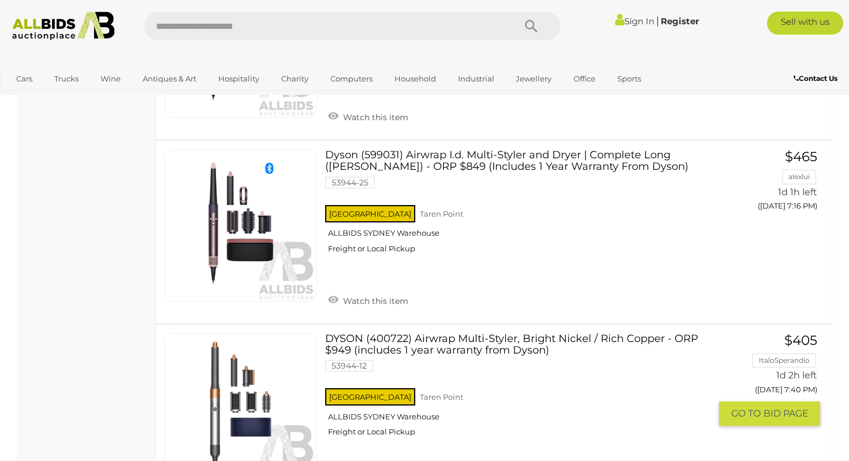
scroll to position [1441, 0]
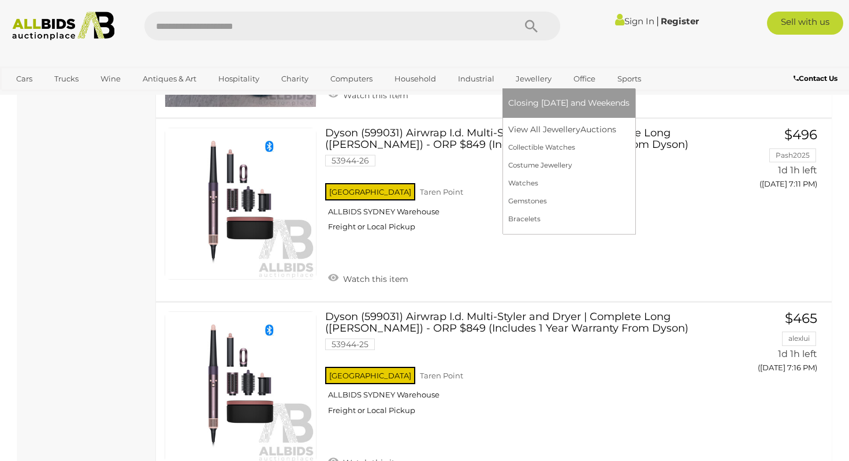
click at [524, 77] on link "Jewellery" at bounding box center [533, 78] width 51 height 19
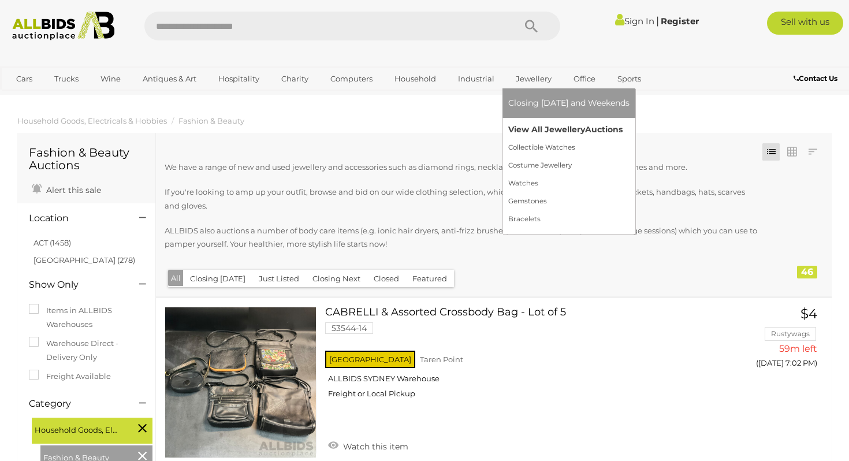
click at [526, 135] on link "View All Jewellery Auctions" at bounding box center [568, 130] width 121 height 18
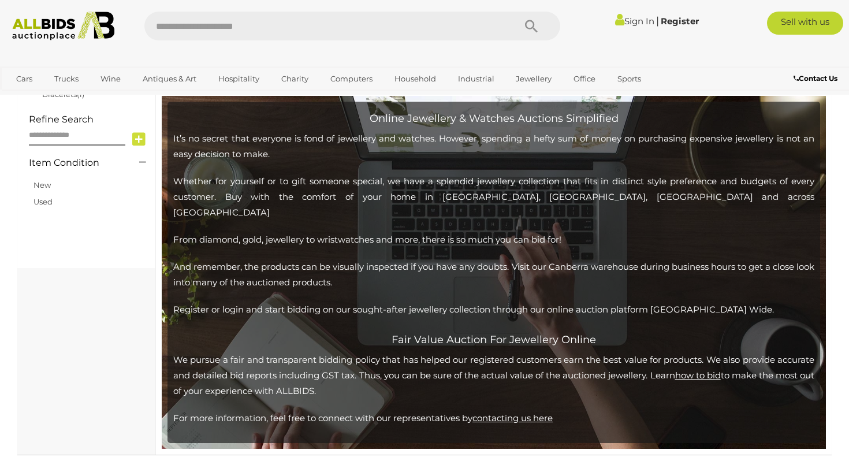
scroll to position [388, 0]
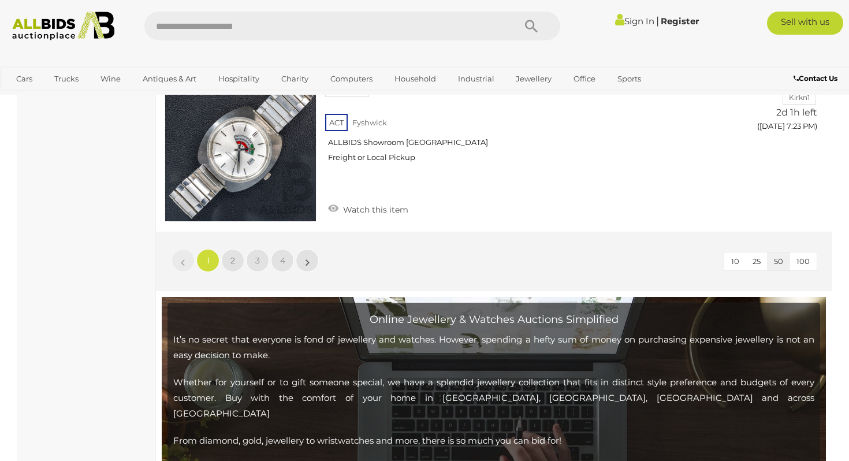
scroll to position [9147, 0]
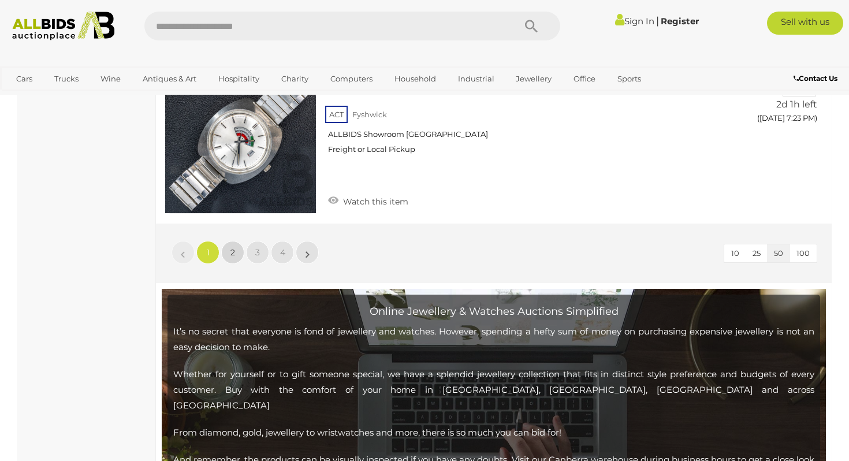
click at [228, 241] on link "2" at bounding box center [232, 252] width 23 height 23
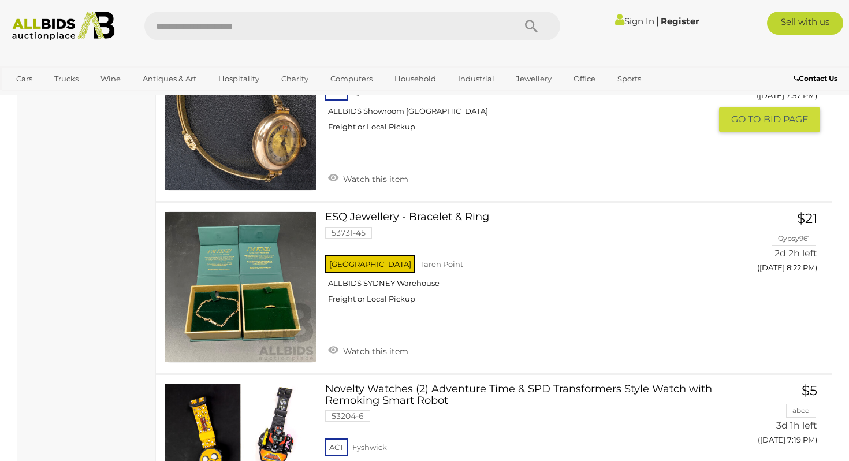
scroll to position [5695, 0]
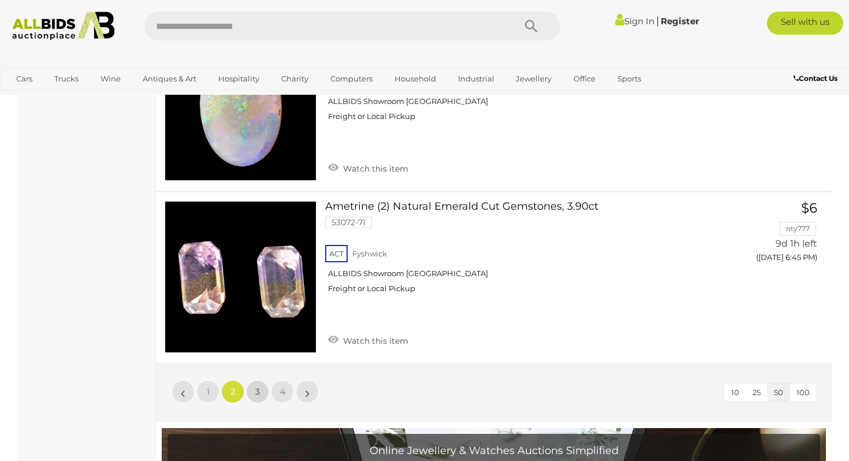
click at [265, 380] on link "3" at bounding box center [257, 391] width 23 height 23
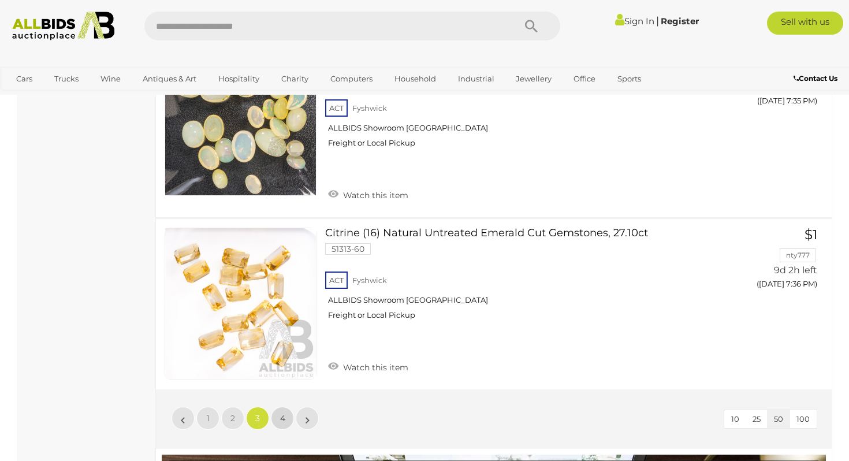
click at [285, 419] on link "4" at bounding box center [282, 418] width 23 height 23
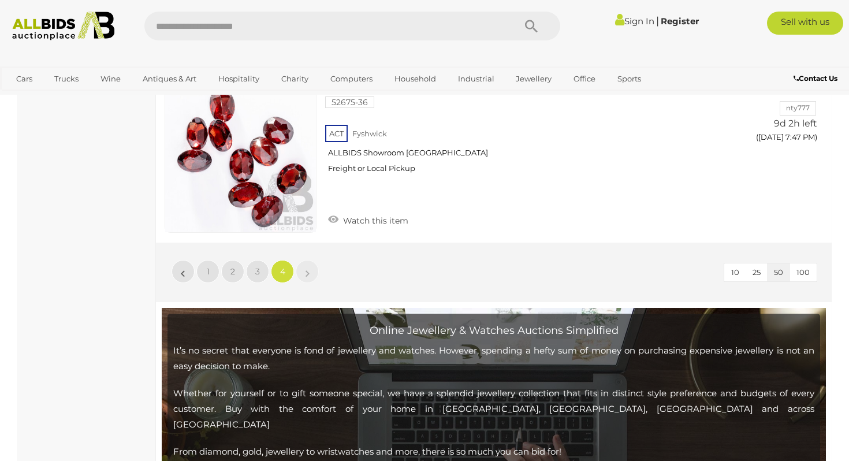
scroll to position [2019, 0]
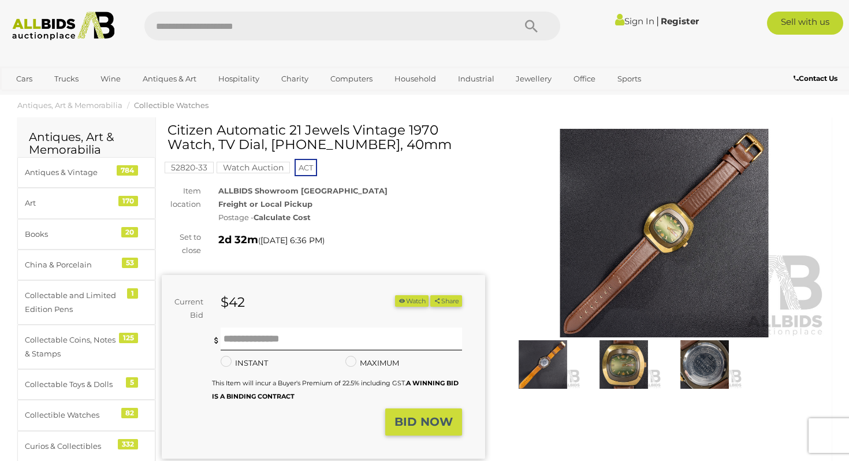
scroll to position [20, 0]
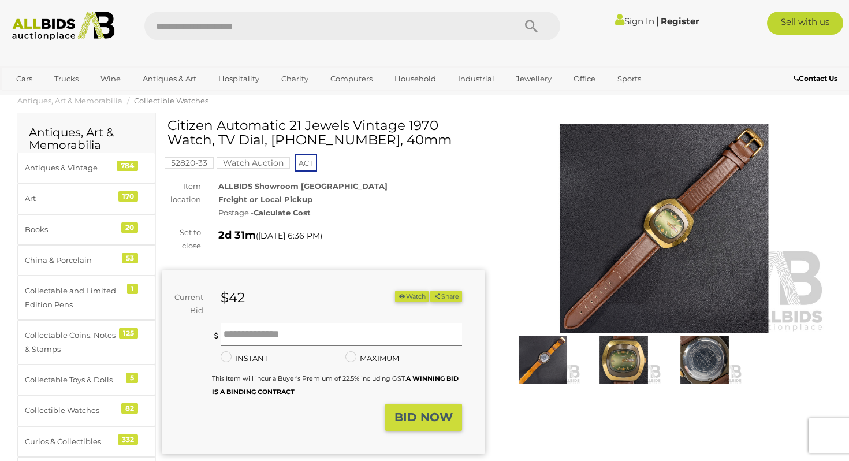
click at [639, 362] on img at bounding box center [623, 360] width 75 height 49
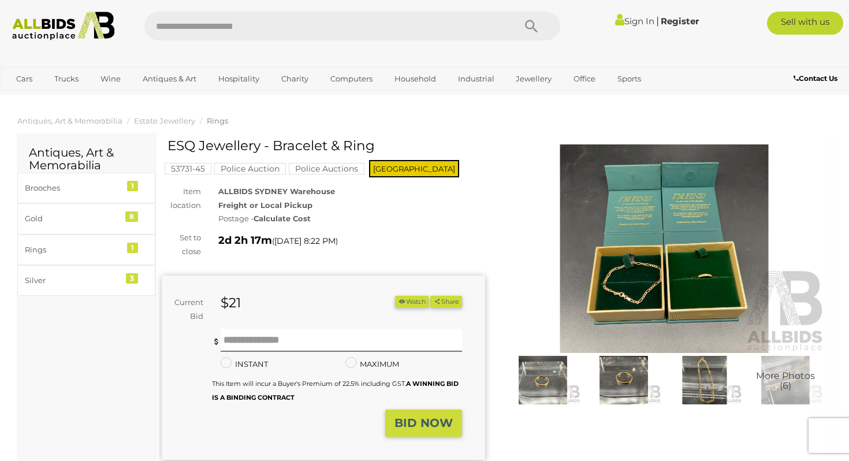
click at [618, 388] on img at bounding box center [623, 380] width 75 height 49
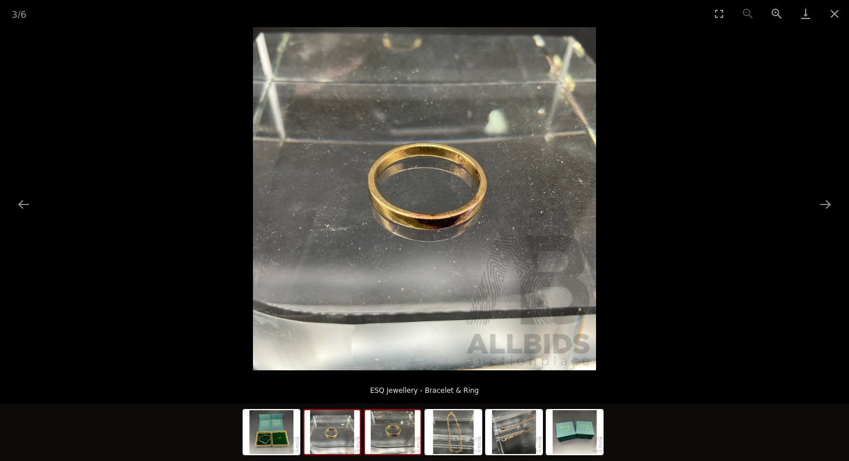
click at [311, 433] on img at bounding box center [331, 432] width 55 height 44
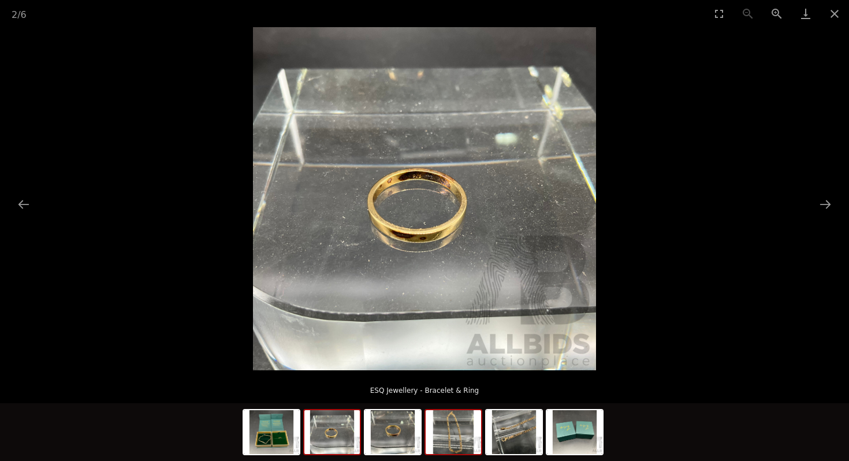
click at [442, 434] on img at bounding box center [453, 432] width 55 height 44
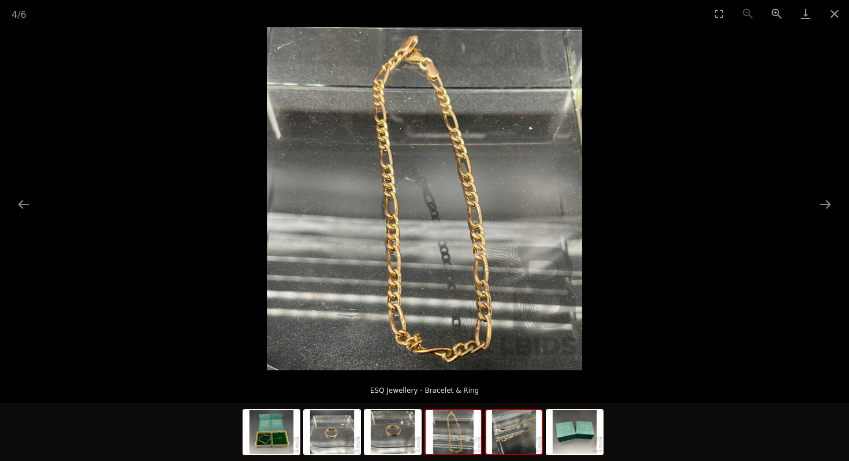
click at [486, 435] on div at bounding box center [514, 432] width 58 height 46
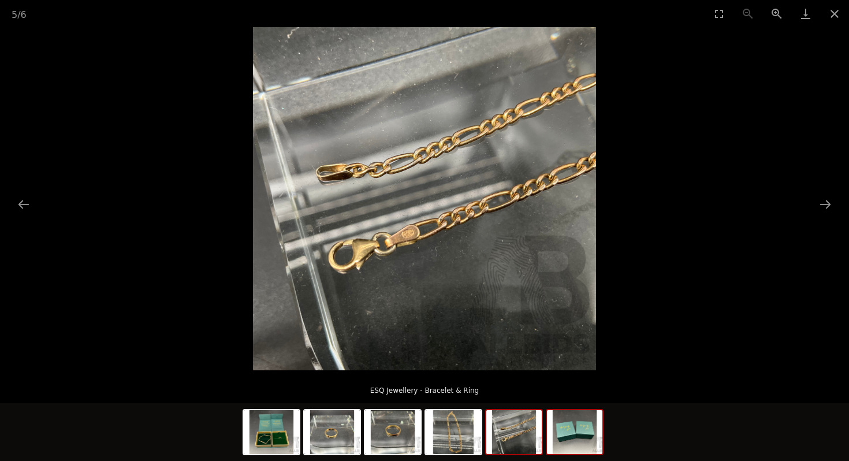
click at [564, 433] on img at bounding box center [574, 432] width 55 height 44
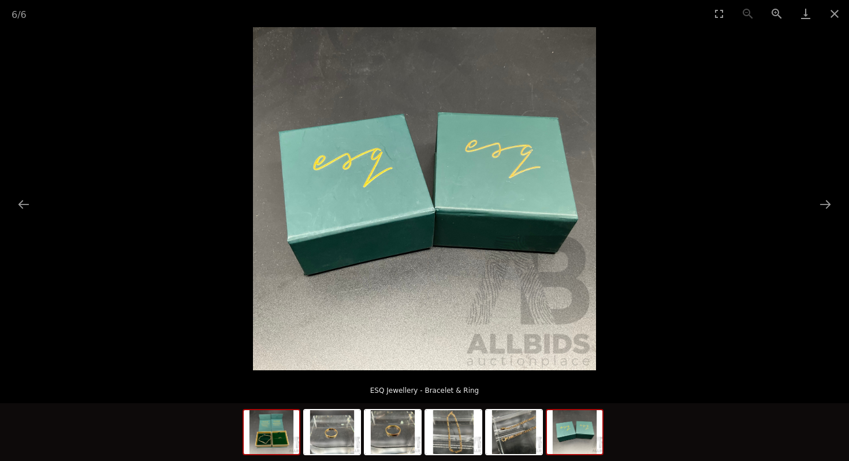
click at [252, 422] on img at bounding box center [271, 432] width 55 height 44
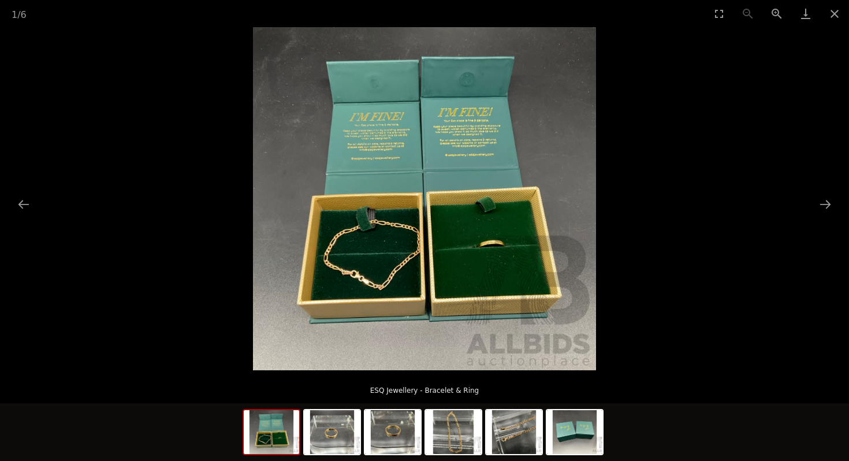
click at [472, 162] on img at bounding box center [424, 198] width 343 height 343
click at [336, 438] on img at bounding box center [331, 432] width 55 height 44
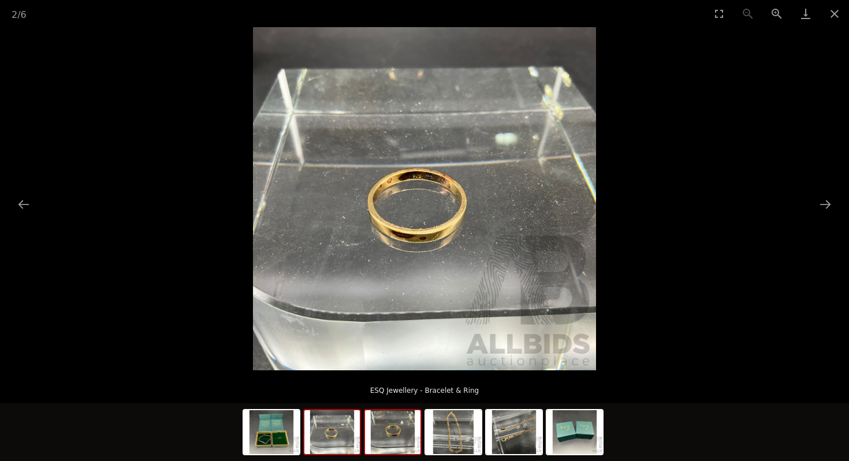
click at [416, 425] on img at bounding box center [392, 432] width 55 height 44
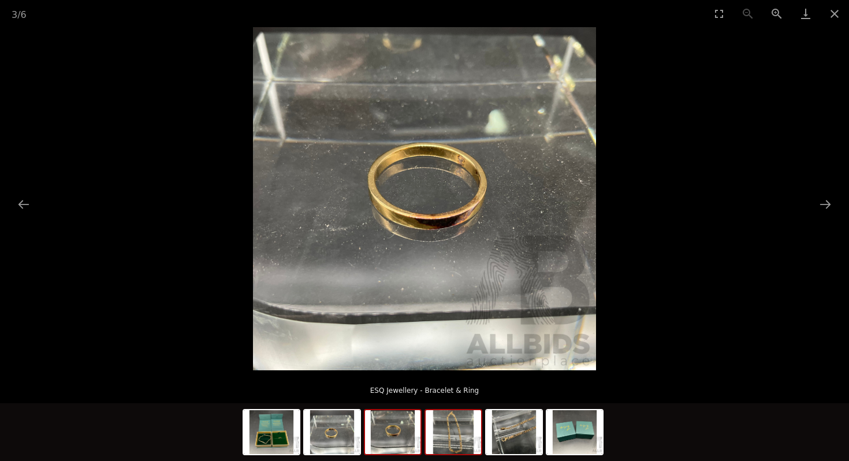
click at [480, 427] on img at bounding box center [453, 432] width 55 height 44
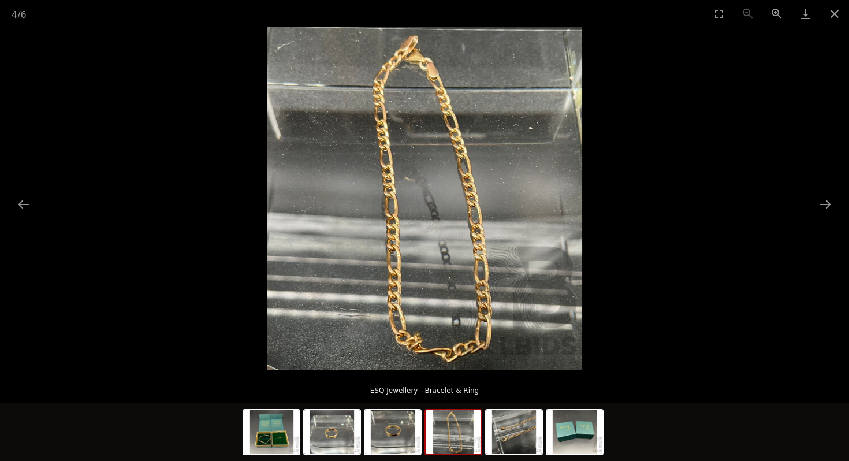
click at [451, 433] on img at bounding box center [453, 432] width 55 height 44
click at [490, 429] on img at bounding box center [513, 432] width 55 height 44
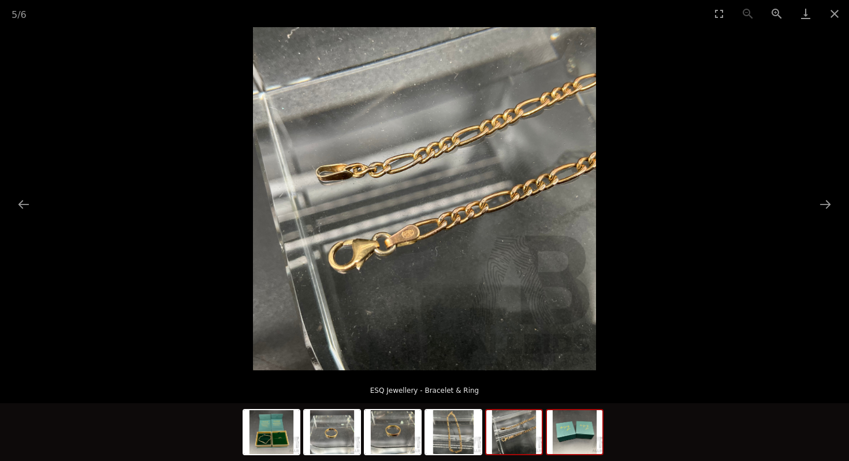
click at [574, 435] on img at bounding box center [574, 432] width 55 height 44
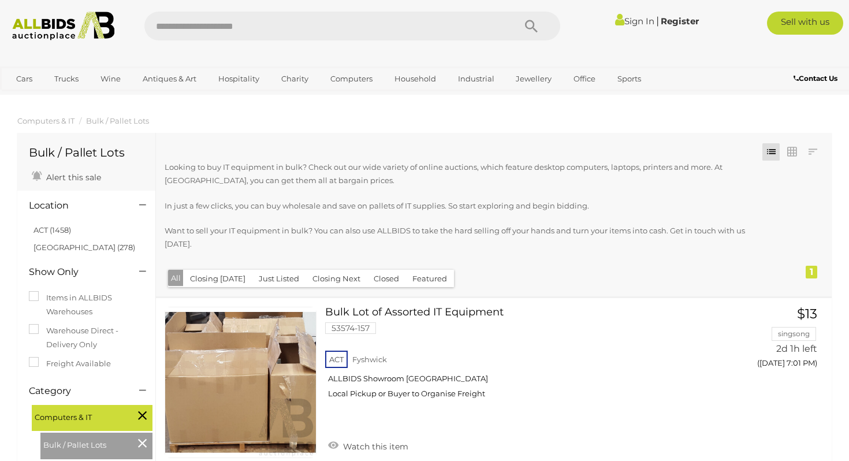
click at [321, 23] on input "text" at bounding box center [323, 26] width 359 height 29
type input "******"
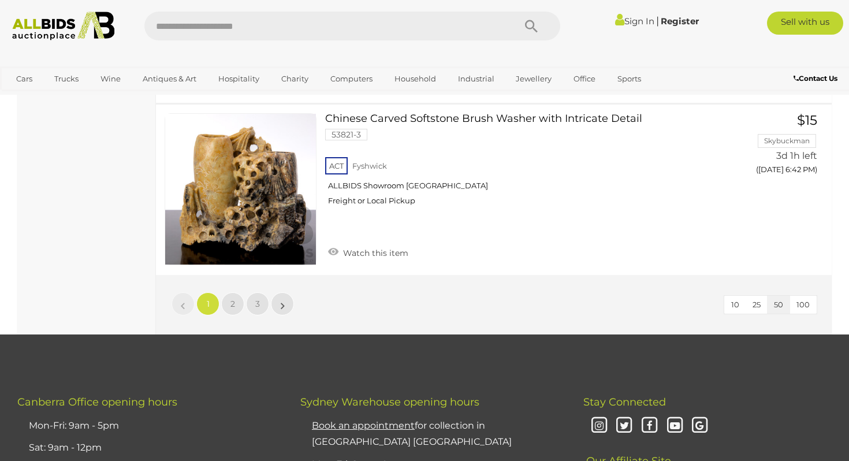
scroll to position [8768, 0]
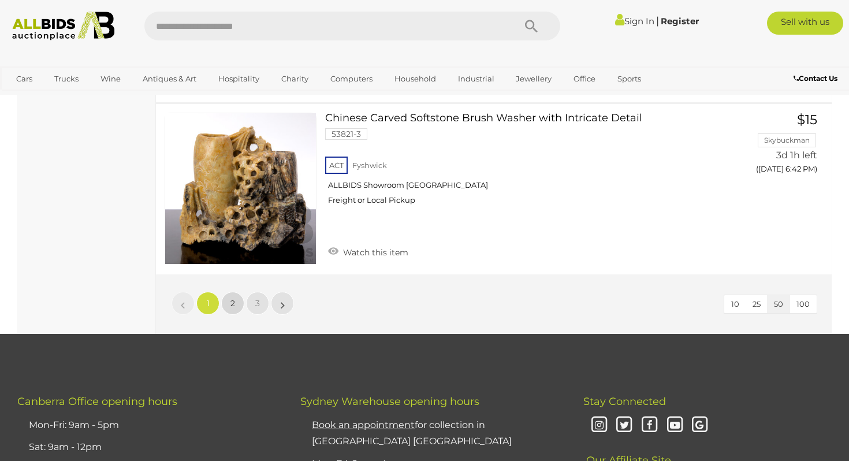
click at [233, 298] on span "2" at bounding box center [232, 303] width 5 height 10
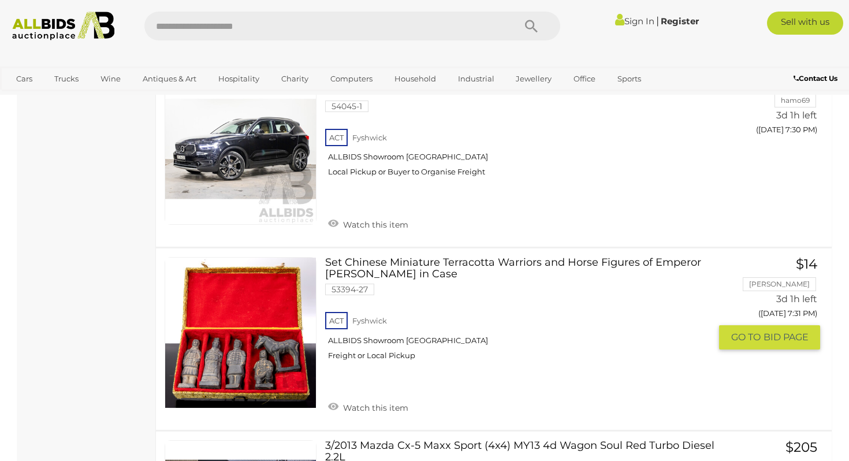
scroll to position [1717, 0]
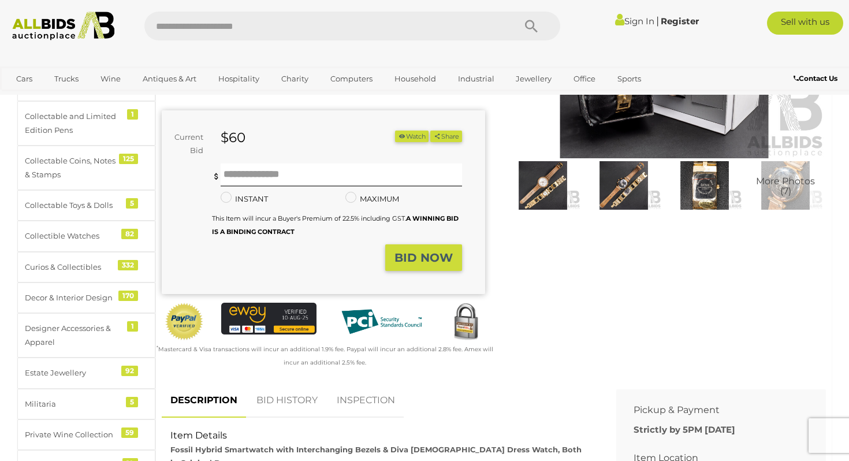
scroll to position [217, 0]
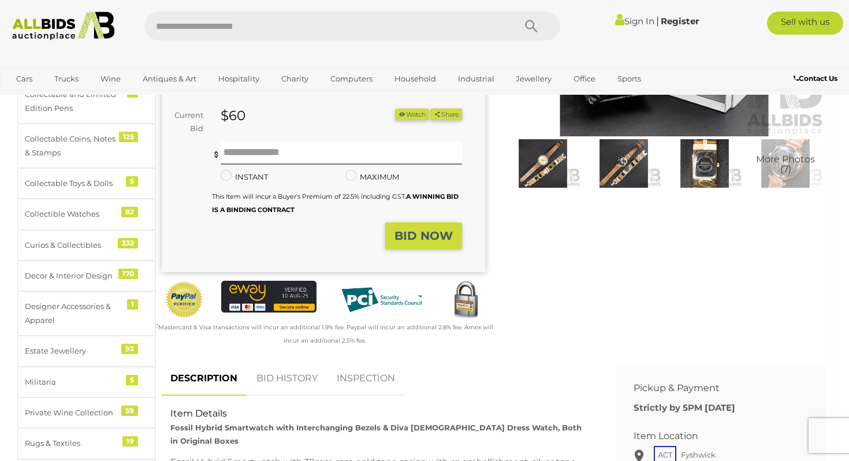
click at [763, 168] on span "More Photos (7)" at bounding box center [785, 164] width 59 height 20
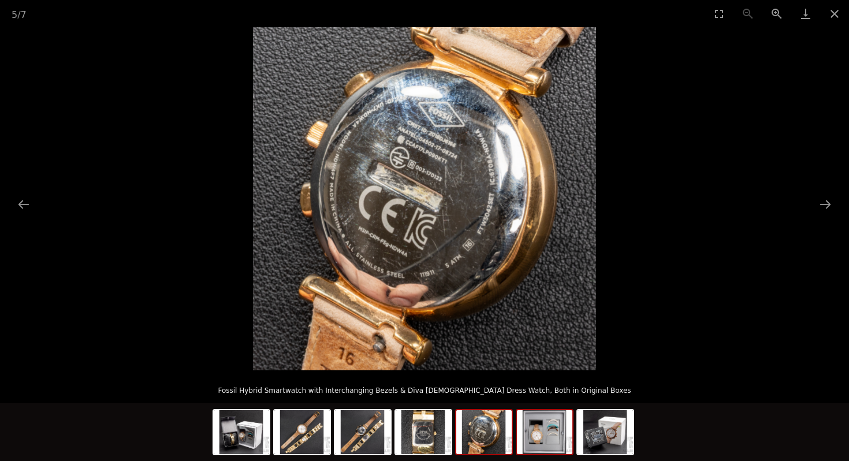
click at [548, 436] on img at bounding box center [544, 432] width 55 height 44
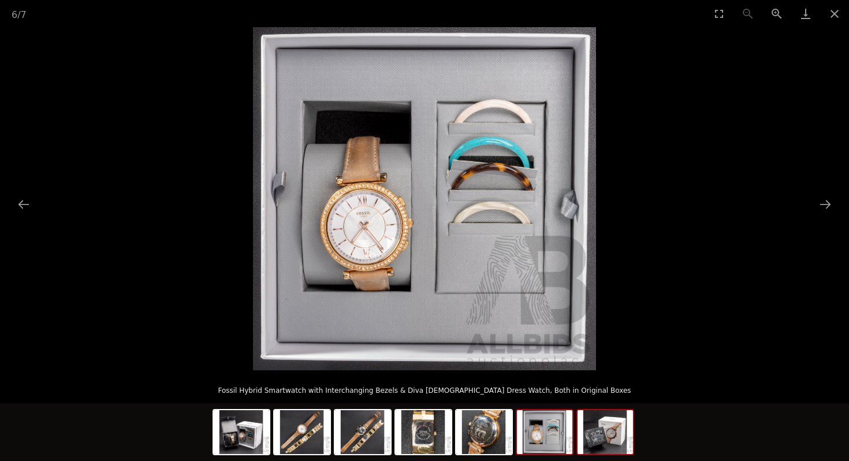
click at [601, 434] on img at bounding box center [605, 432] width 55 height 44
